Goal: Task Accomplishment & Management: Manage account settings

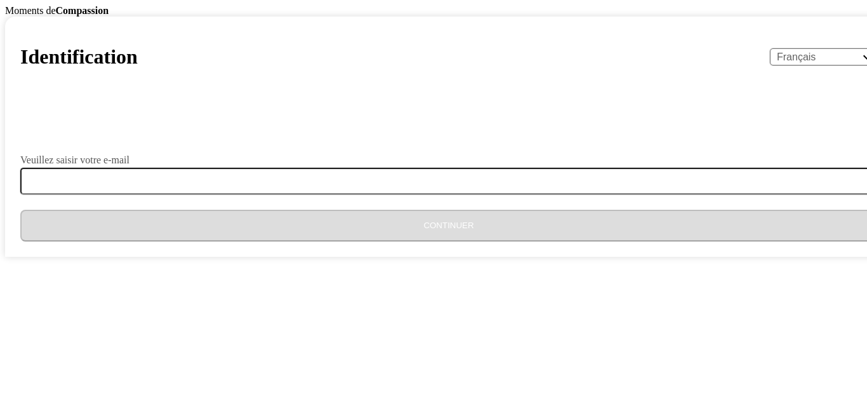
select select "fr"
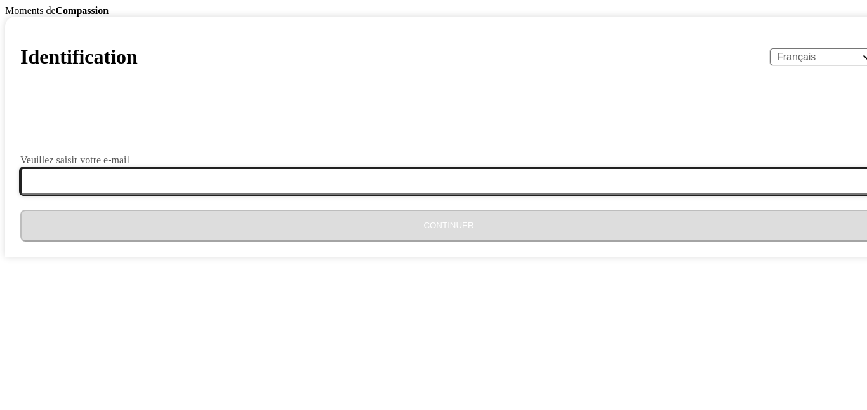
click at [321, 194] on input "Veuillez saisir votre e-mail" at bounding box center [456, 181] width 873 height 27
type input "[EMAIL_ADDRESS][DOMAIN_NAME]"
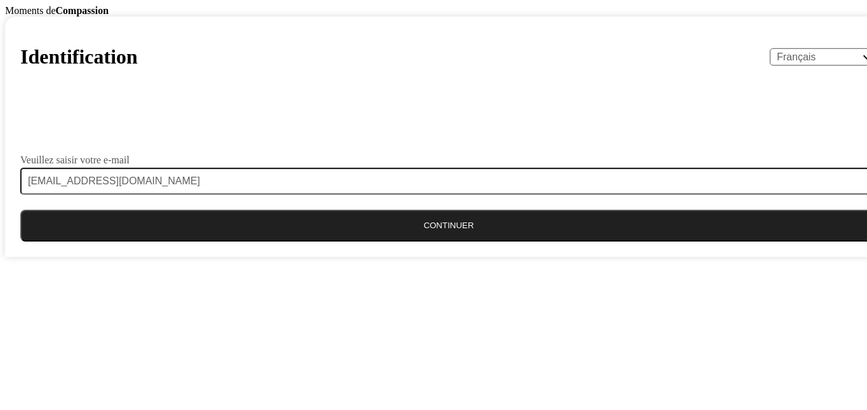
click at [415, 241] on button "Continuer" at bounding box center [448, 226] width 857 height 32
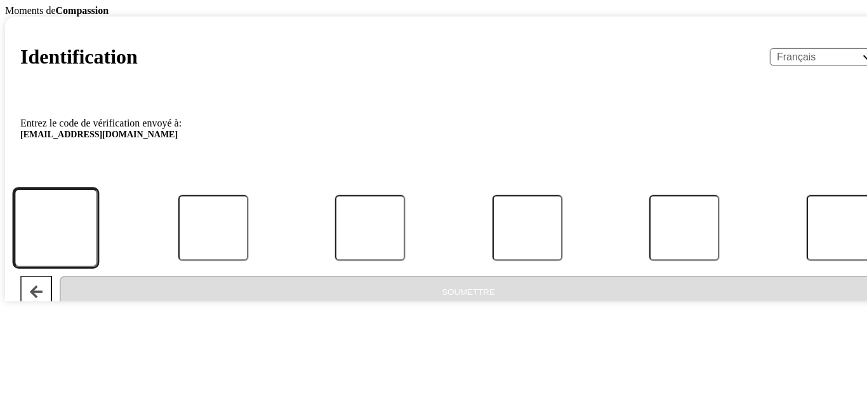
click at [98, 267] on input "Code" at bounding box center [56, 228] width 84 height 79
type input "6"
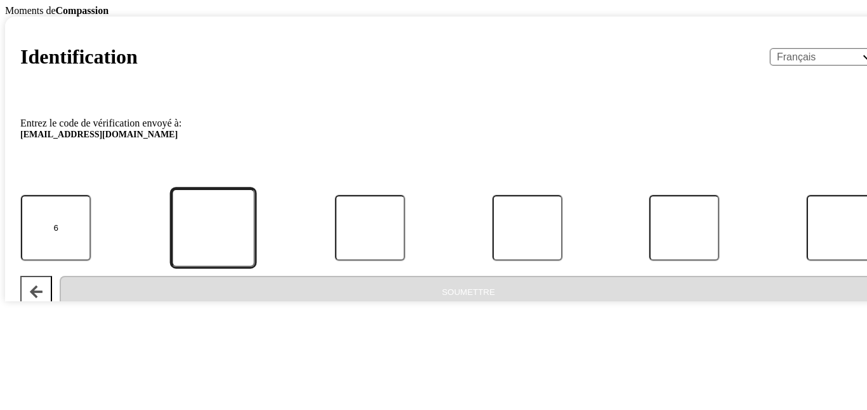
type input "3"
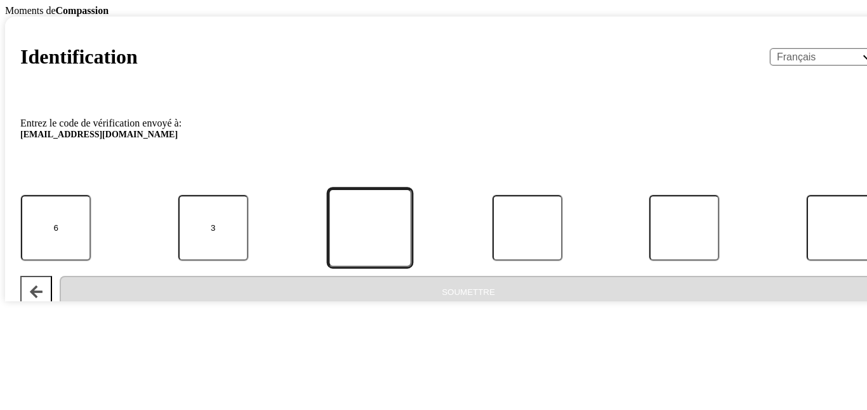
type input "6"
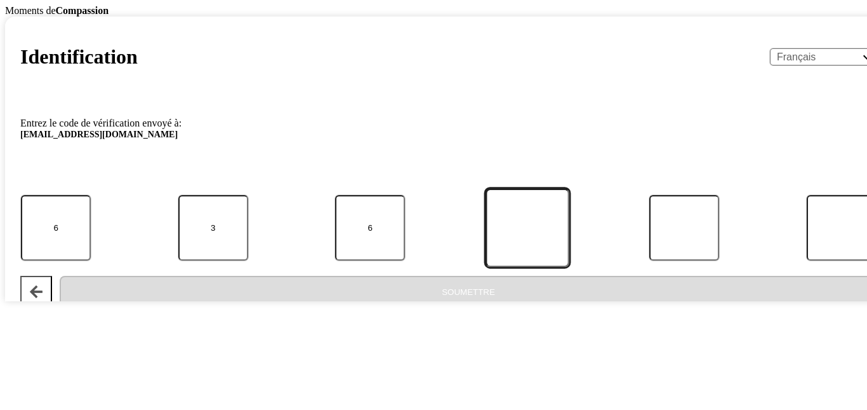
type input "3"
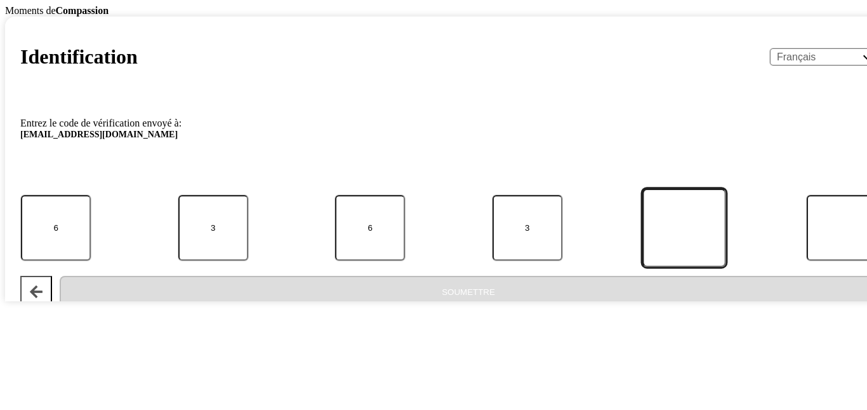
type input "3"
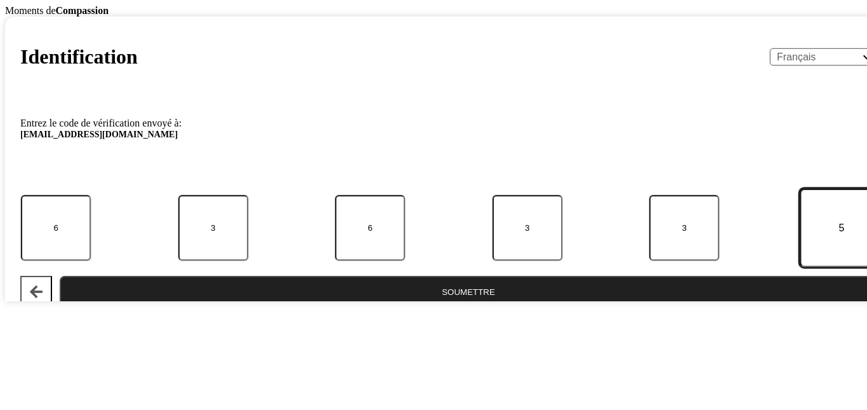
type input "5"
click at [464, 307] on button "Soumettre" at bounding box center [469, 292] width 818 height 32
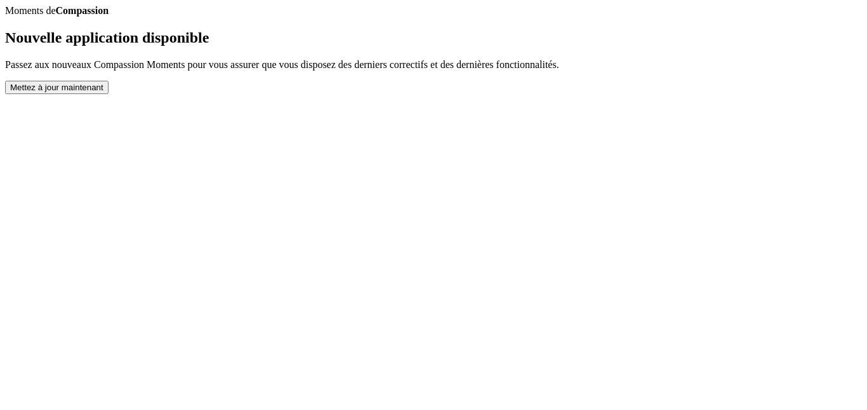
click at [109, 94] on button "Mettez à jour maintenant" at bounding box center [57, 87] width 104 height 13
